Goal: Use online tool/utility: Utilize a website feature to perform a specific function

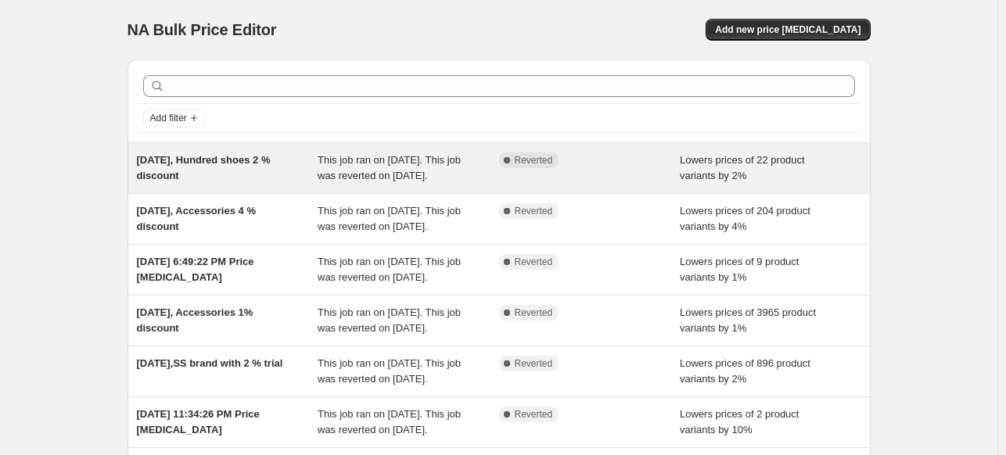
click at [225, 168] on div "[DATE], Hundred shoes 2 % discount" at bounding box center [227, 167] width 181 height 31
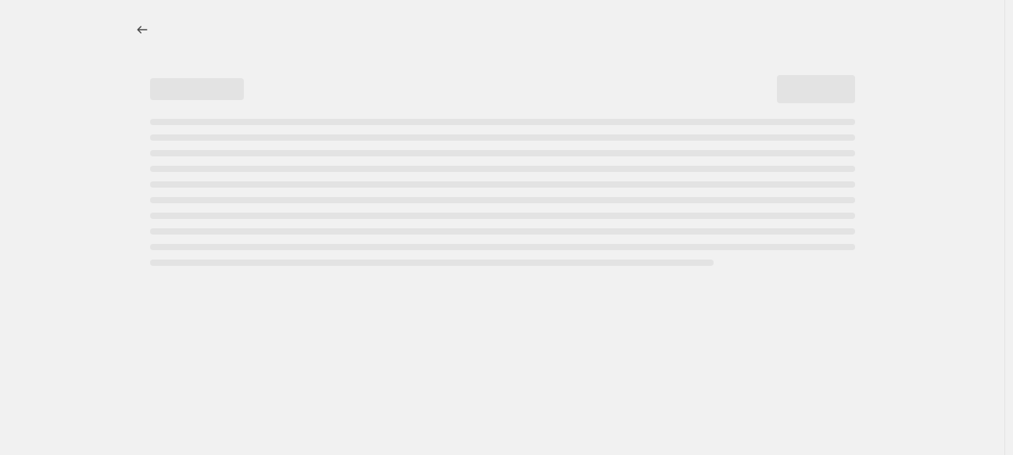
select select "percentage"
select select "no_change"
select select "product_status"
select select "inventory_quantity"
select select ">"
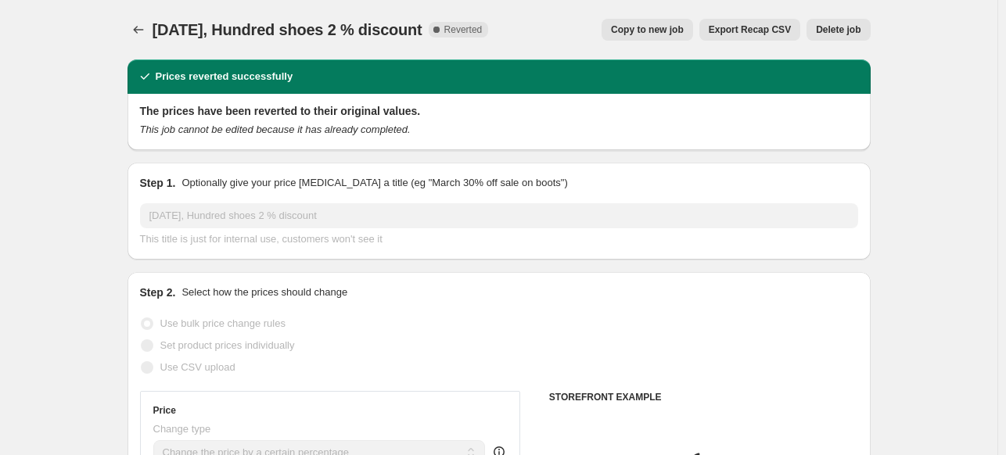
select select "vendor"
